Goal: Check status

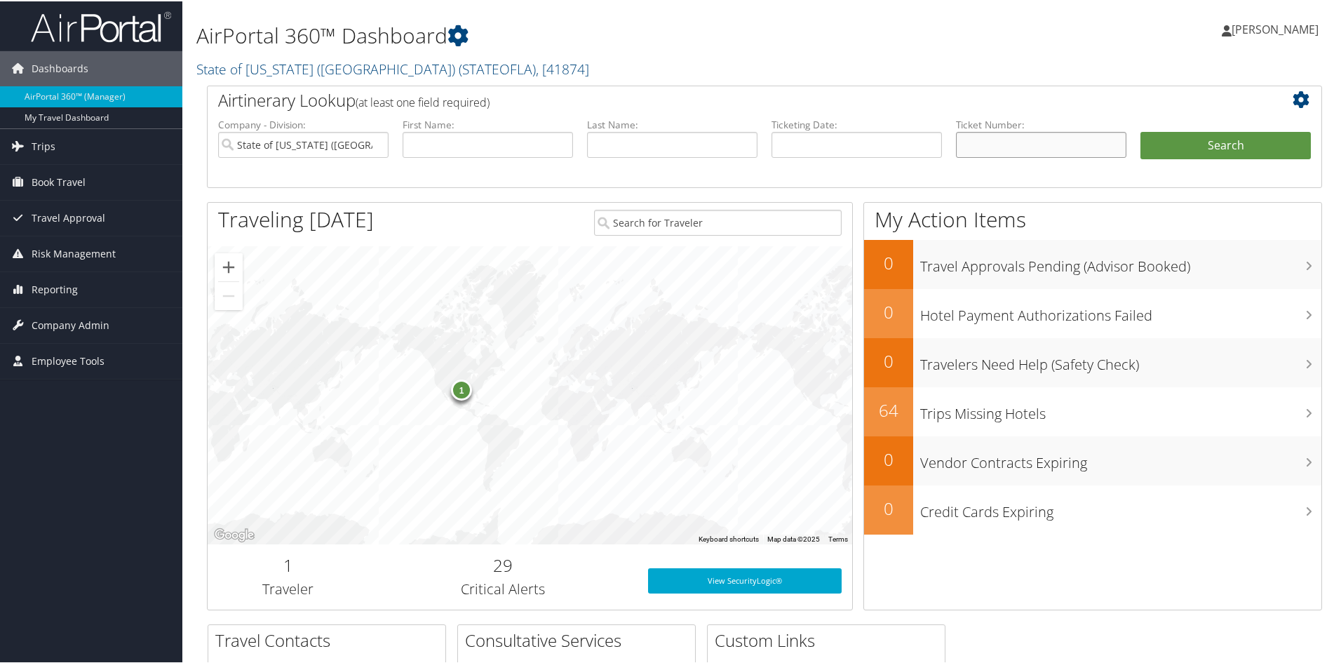
click at [995, 150] on input "text" at bounding box center [1041, 143] width 170 height 26
paste input "5267308460802"
type input "5267308460802"
click at [1203, 145] on button "Search" at bounding box center [1226, 144] width 170 height 28
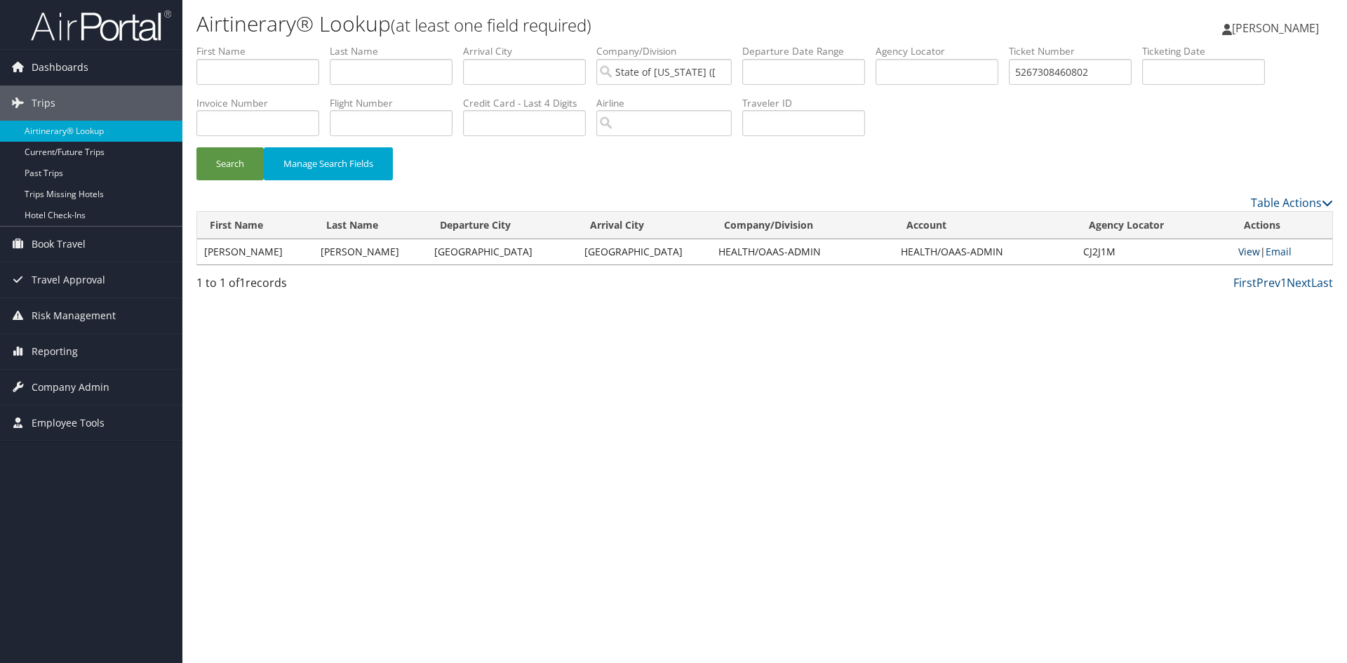
click at [1239, 250] on link "View" at bounding box center [1249, 251] width 22 height 13
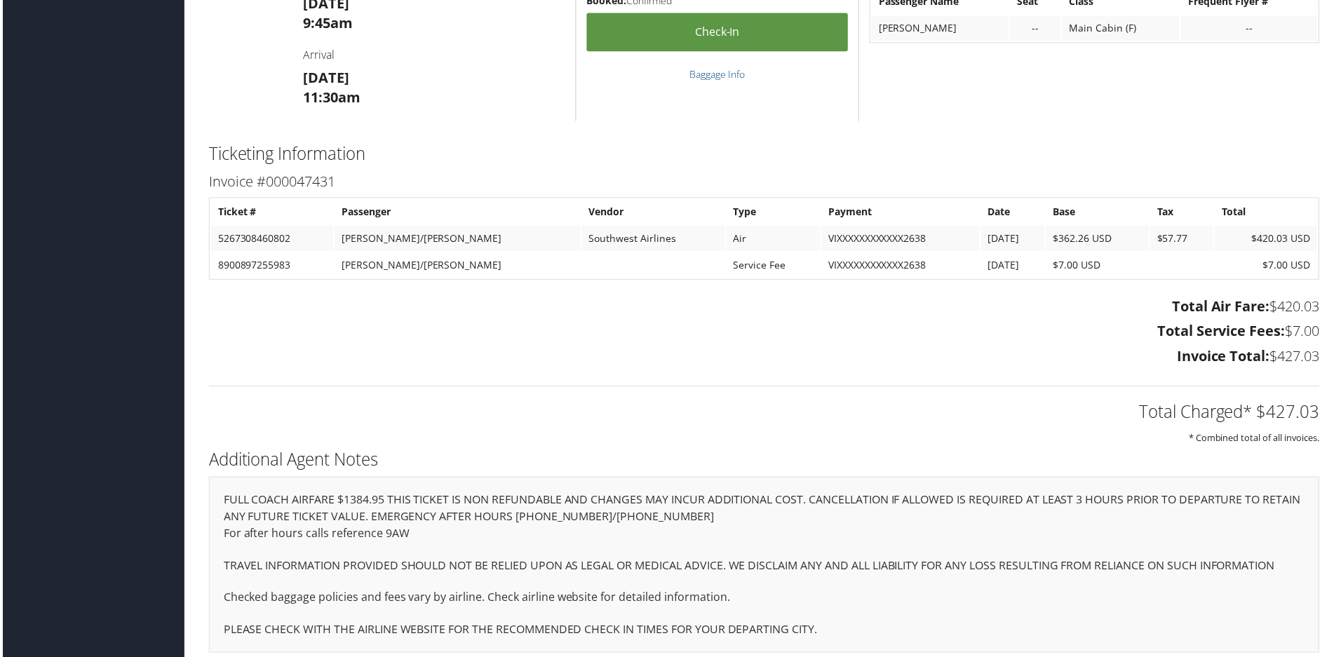
scroll to position [1052, 0]
